Goal: Task Accomplishment & Management: Use online tool/utility

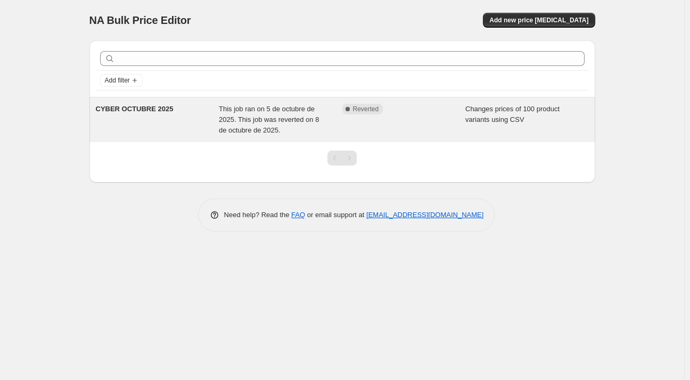
click at [362, 117] on div "Complete Reverted" at bounding box center [403, 120] width 123 height 32
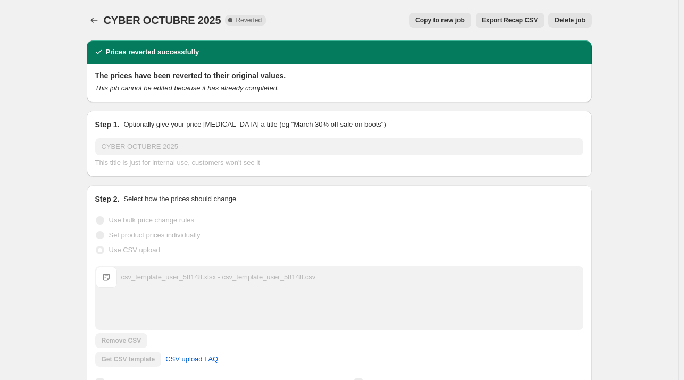
click at [456, 23] on span "Copy to new job" at bounding box center [440, 20] width 49 height 9
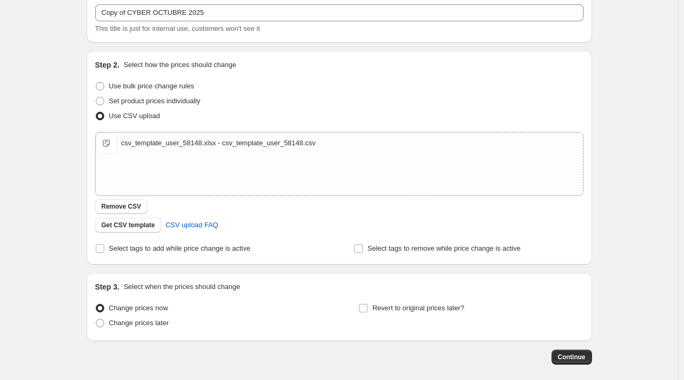
scroll to position [113, 0]
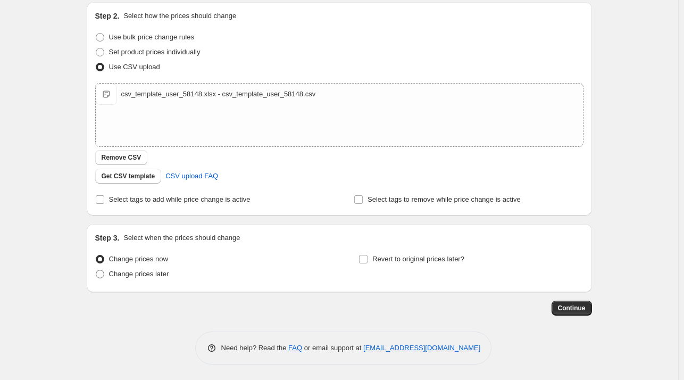
click at [164, 275] on span "Change prices later" at bounding box center [139, 274] width 60 height 8
click at [96, 270] on input "Change prices later" at bounding box center [96, 270] width 1 height 1
radio input "true"
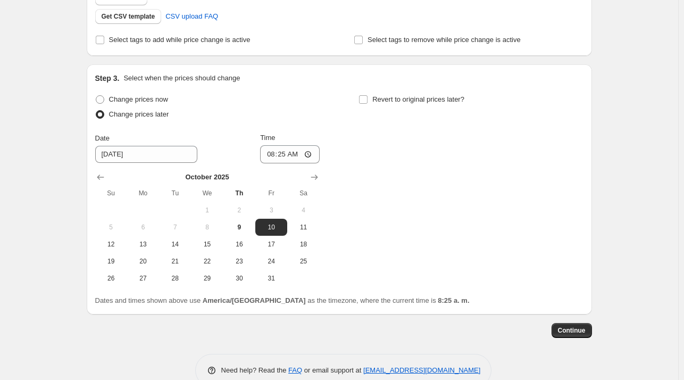
scroll to position [273, 0]
click at [360, 96] on div "Change prices now Change prices later Date 10/10/2025 Time 08:25 October 2025 S…" at bounding box center [339, 189] width 489 height 195
click at [366, 100] on input "Revert to original prices later?" at bounding box center [363, 99] width 9 height 9
checkbox input "true"
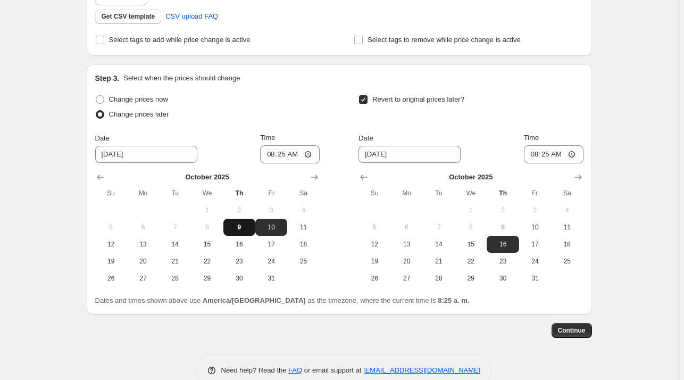
click at [246, 230] on span "9" at bounding box center [239, 227] width 23 height 9
click at [119, 243] on span "12" at bounding box center [111, 244] width 23 height 9
click at [251, 230] on span "9" at bounding box center [239, 227] width 23 height 9
type input "10/9/2025"
click at [376, 242] on span "12" at bounding box center [374, 244] width 23 height 9
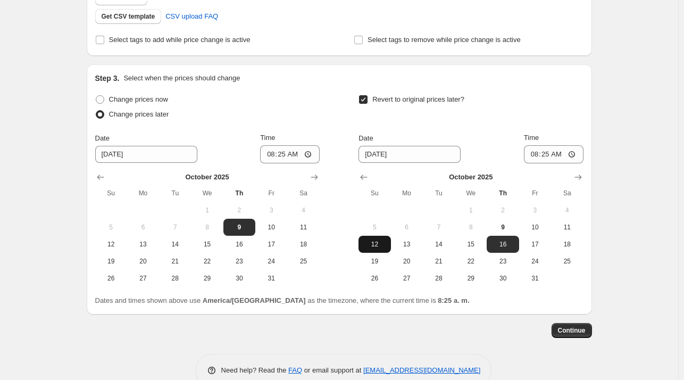
type input "10/12/2025"
click at [298, 156] on input "08:25" at bounding box center [290, 154] width 60 height 18
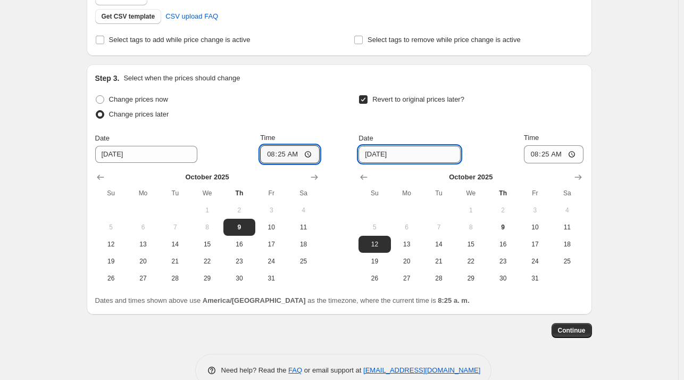
click at [373, 156] on input "10/12/2025" at bounding box center [410, 154] width 102 height 17
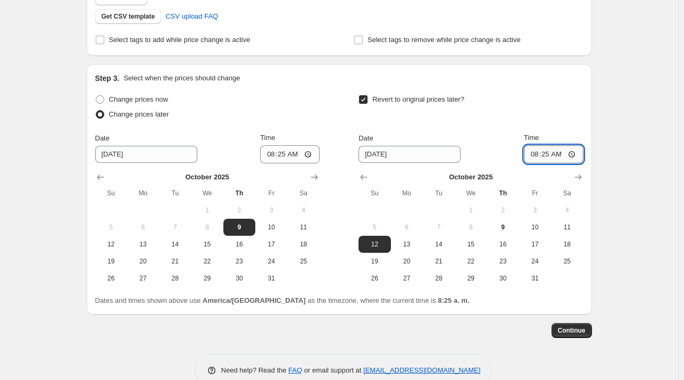
click at [565, 156] on input "08:25" at bounding box center [554, 154] width 60 height 18
type input "23:59"
click at [572, 335] on button "Continue" at bounding box center [572, 330] width 40 height 15
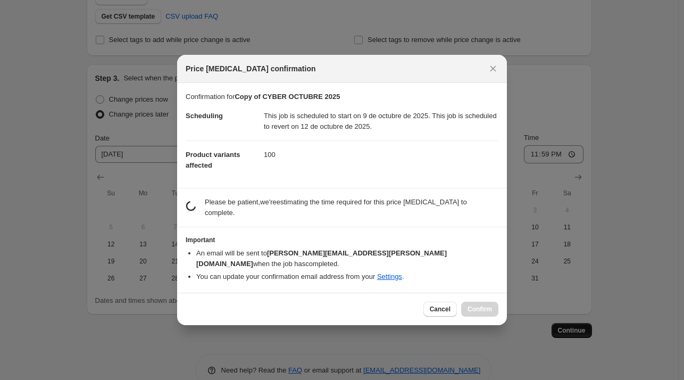
scroll to position [0, 0]
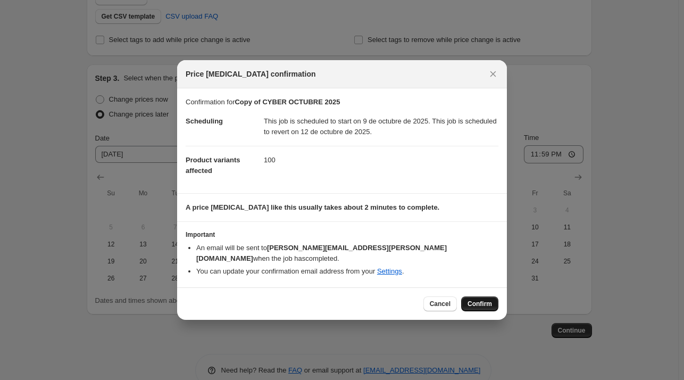
click at [477, 300] on span "Confirm" at bounding box center [480, 304] width 24 height 9
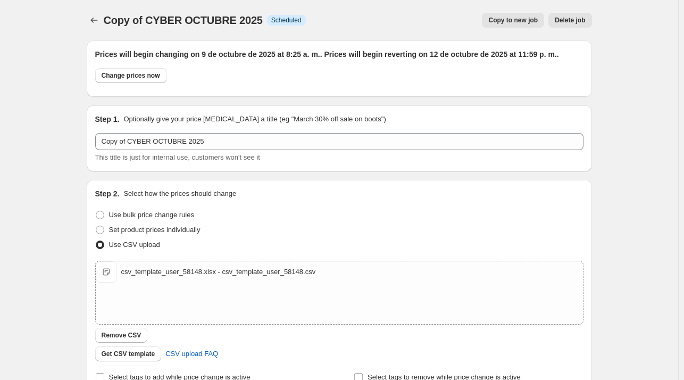
click at [63, 186] on div "Copy of CYBER OCTUBRE 2025. This page is ready Copy of CYBER OCTUBRE 2025 Info …" at bounding box center [339, 370] width 679 height 740
click at [97, 22] on icon "Price change jobs" at bounding box center [94, 20] width 11 height 11
